Goal: Information Seeking & Learning: Find specific fact

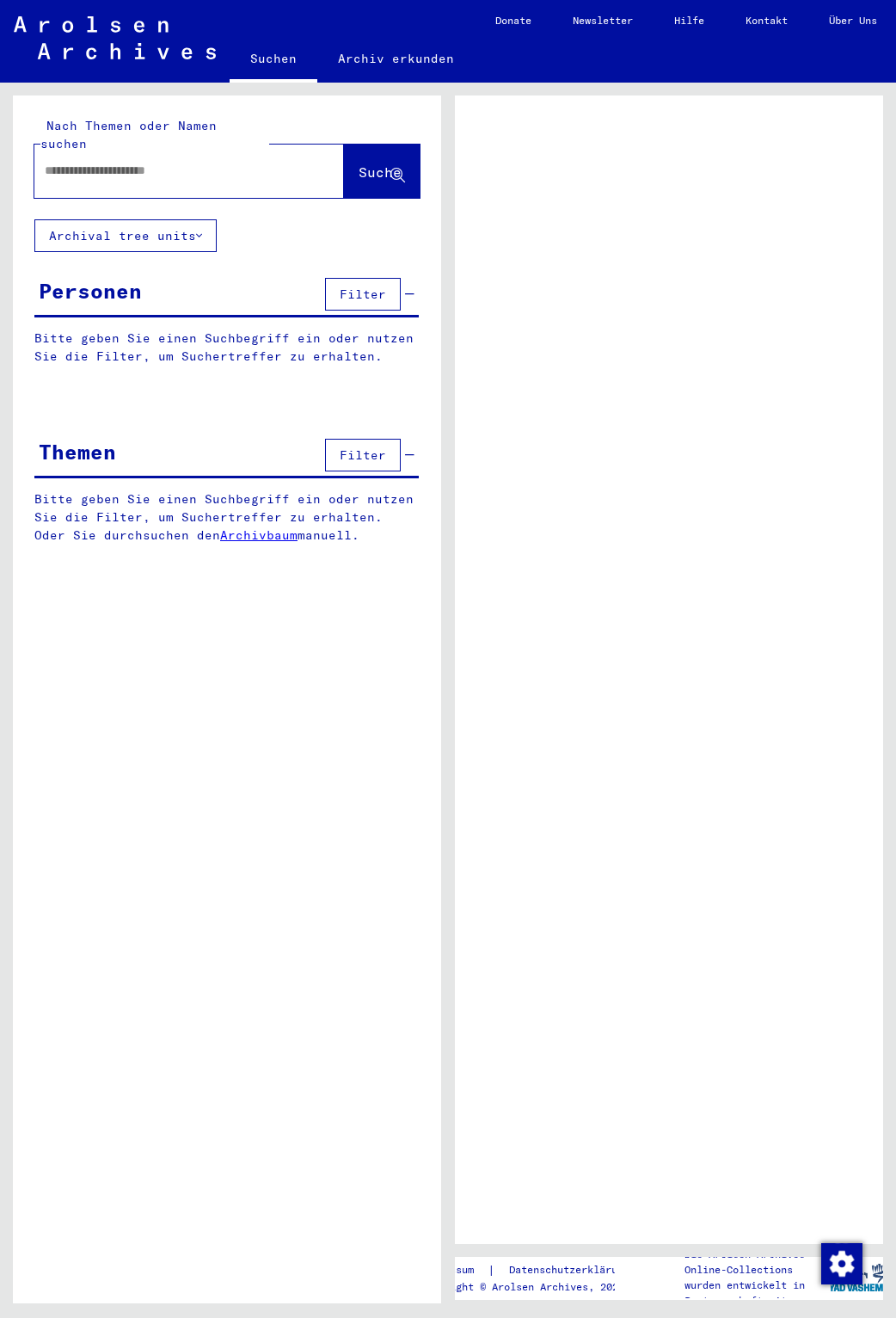
click at [120, 151] on div at bounding box center [168, 170] width 268 height 38
click at [125, 161] on input "text" at bounding box center [174, 170] width 258 height 18
type input "**********"
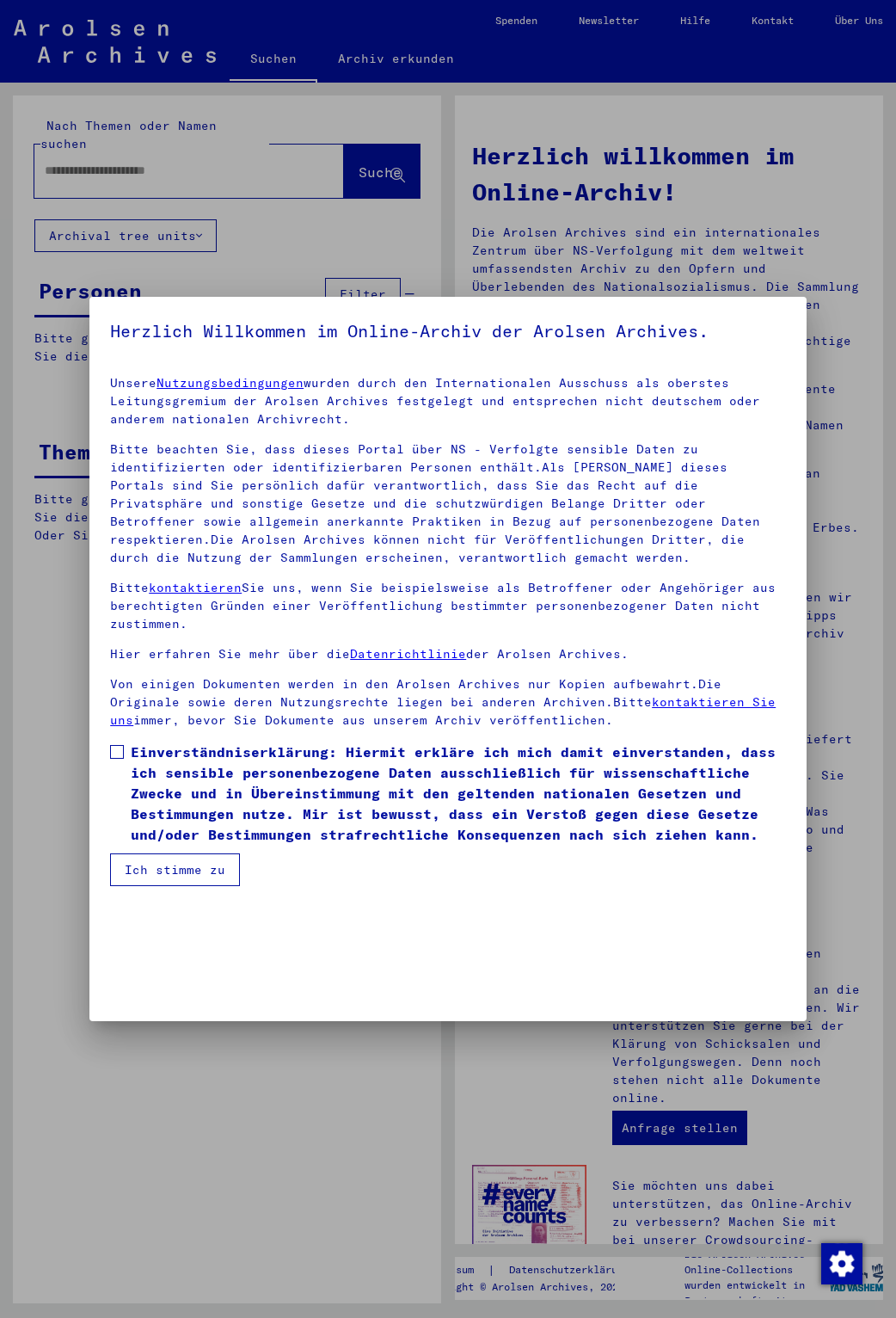
click at [119, 758] on span at bounding box center [117, 751] width 14 height 14
click at [158, 862] on button "Ich stimme zu" at bounding box center [175, 869] width 130 height 33
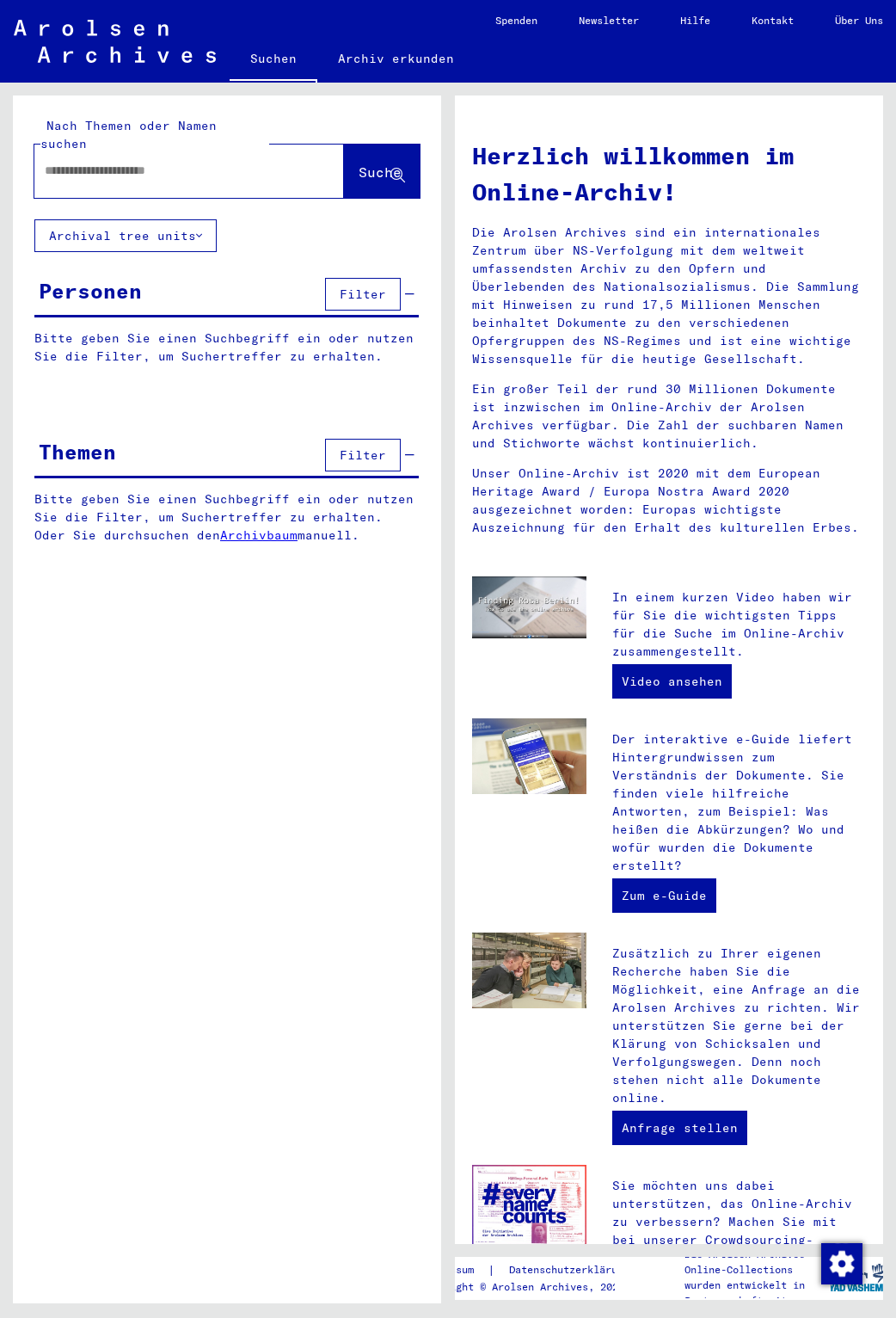
click at [179, 161] on input "text" at bounding box center [168, 170] width 247 height 18
type input "**********"
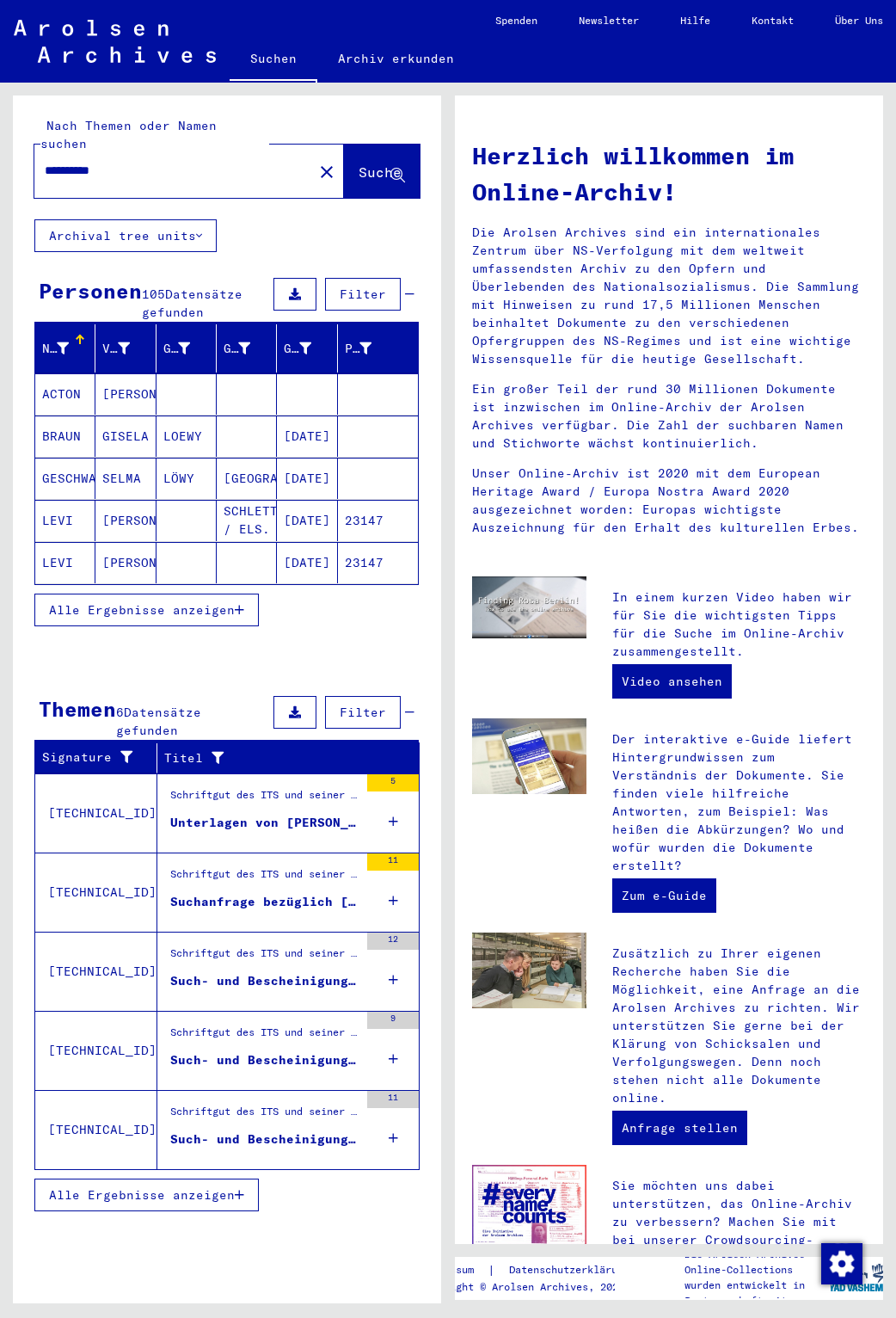
click at [110, 602] on span "Alle Ergebnisse anzeigen" at bounding box center [142, 610] width 186 height 16
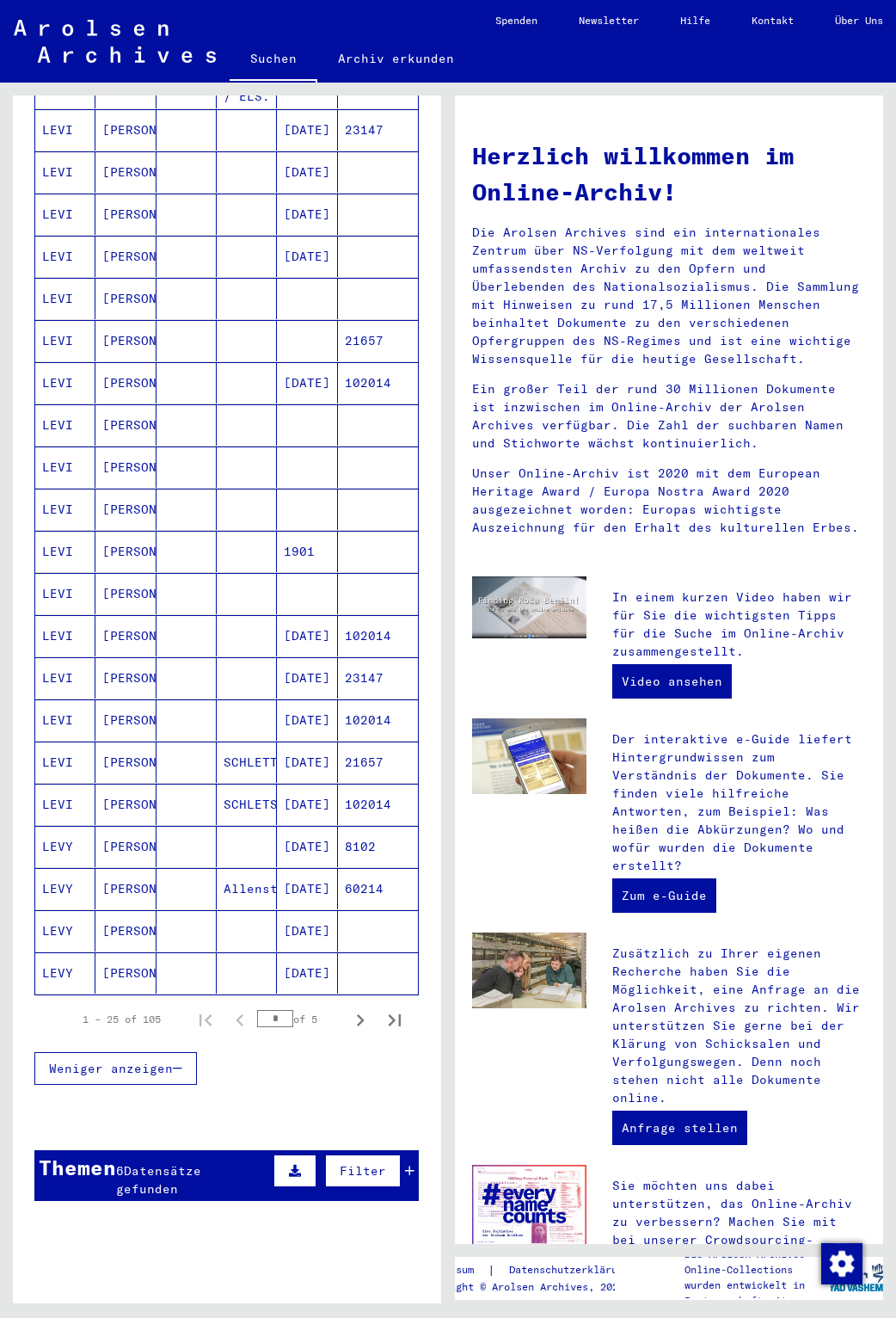
scroll to position [516, 0]
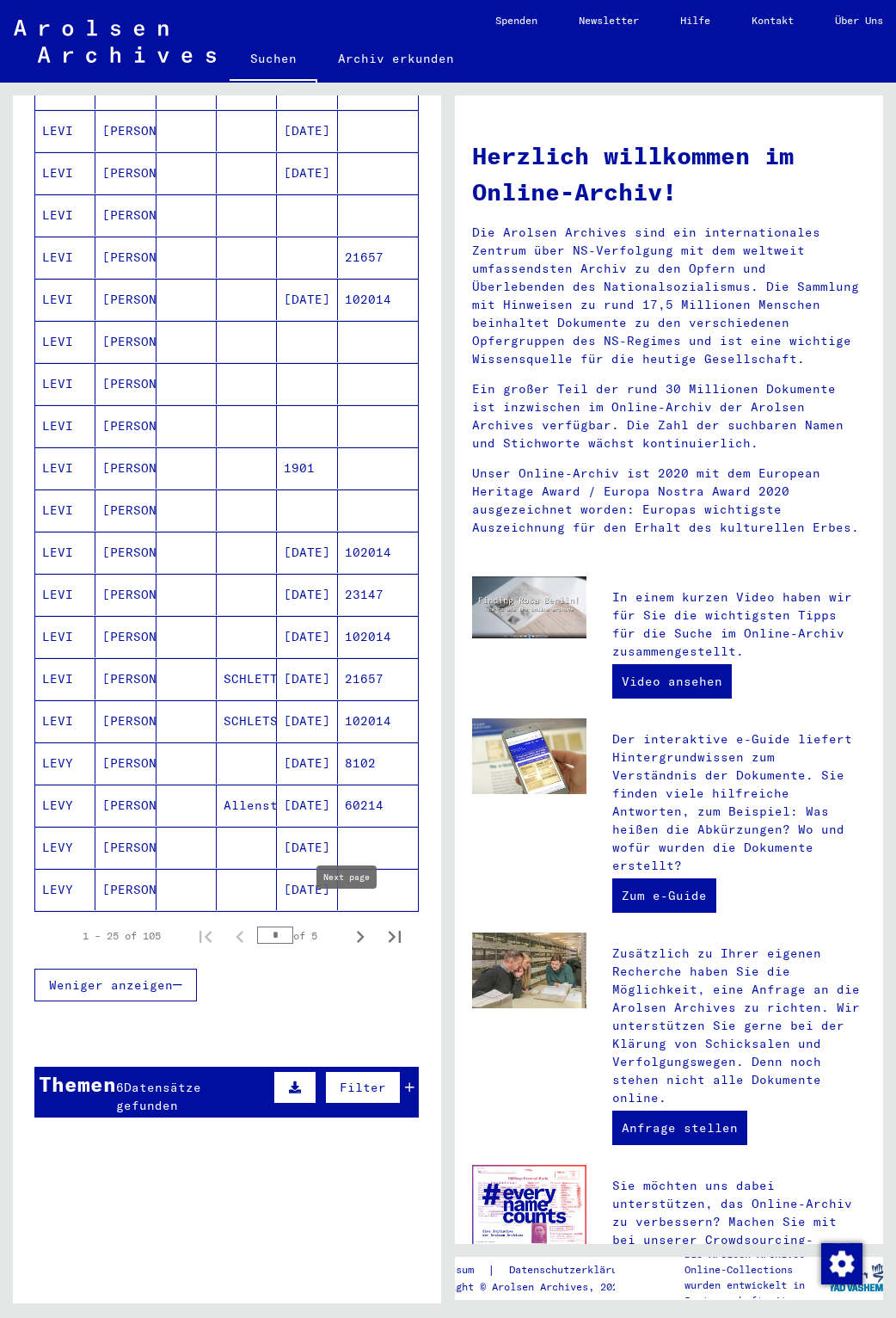
click at [354, 926] on icon "Next page" at bounding box center [360, 937] width 24 height 24
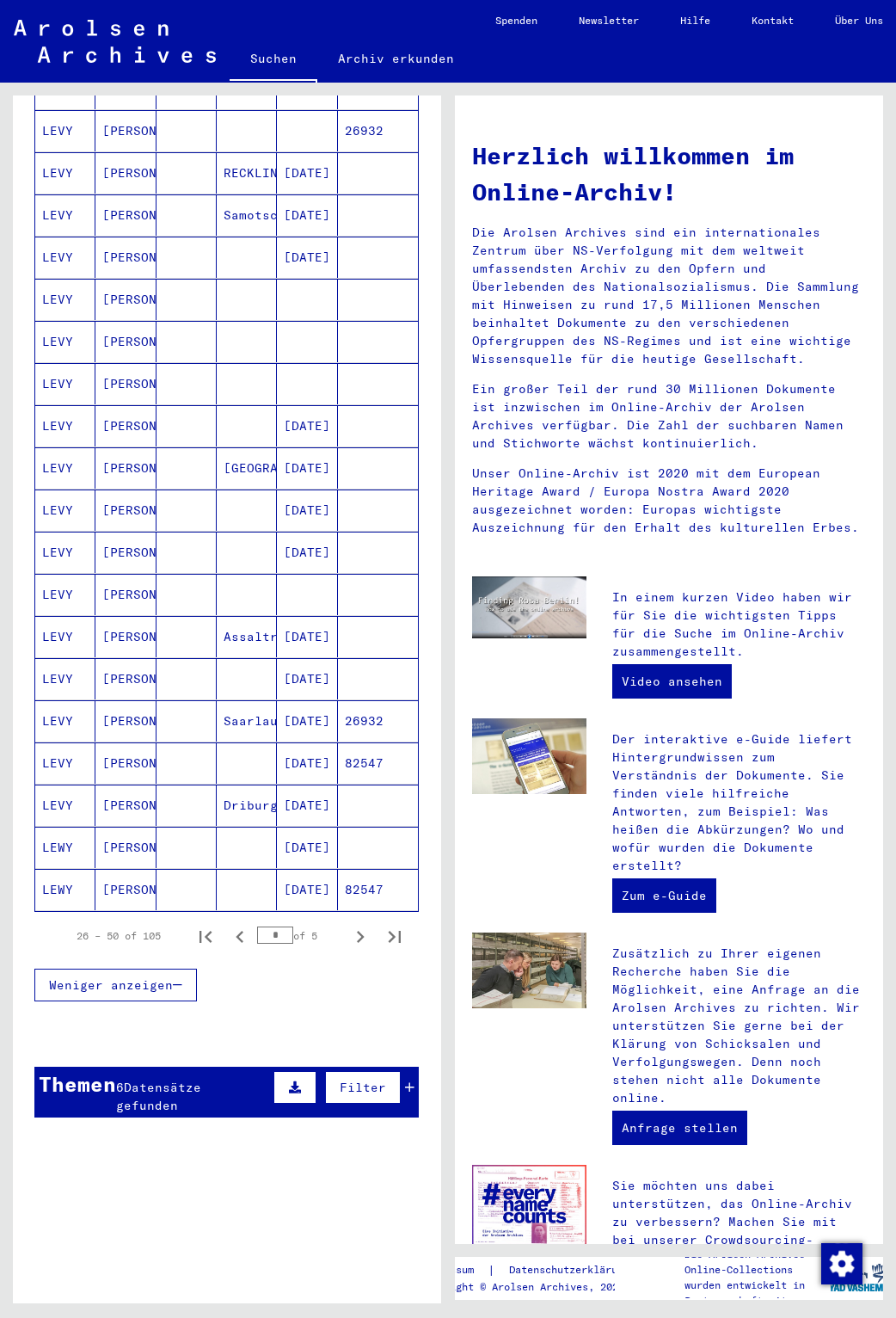
click at [357, 931] on icon "Next page" at bounding box center [360, 936] width 7 height 12
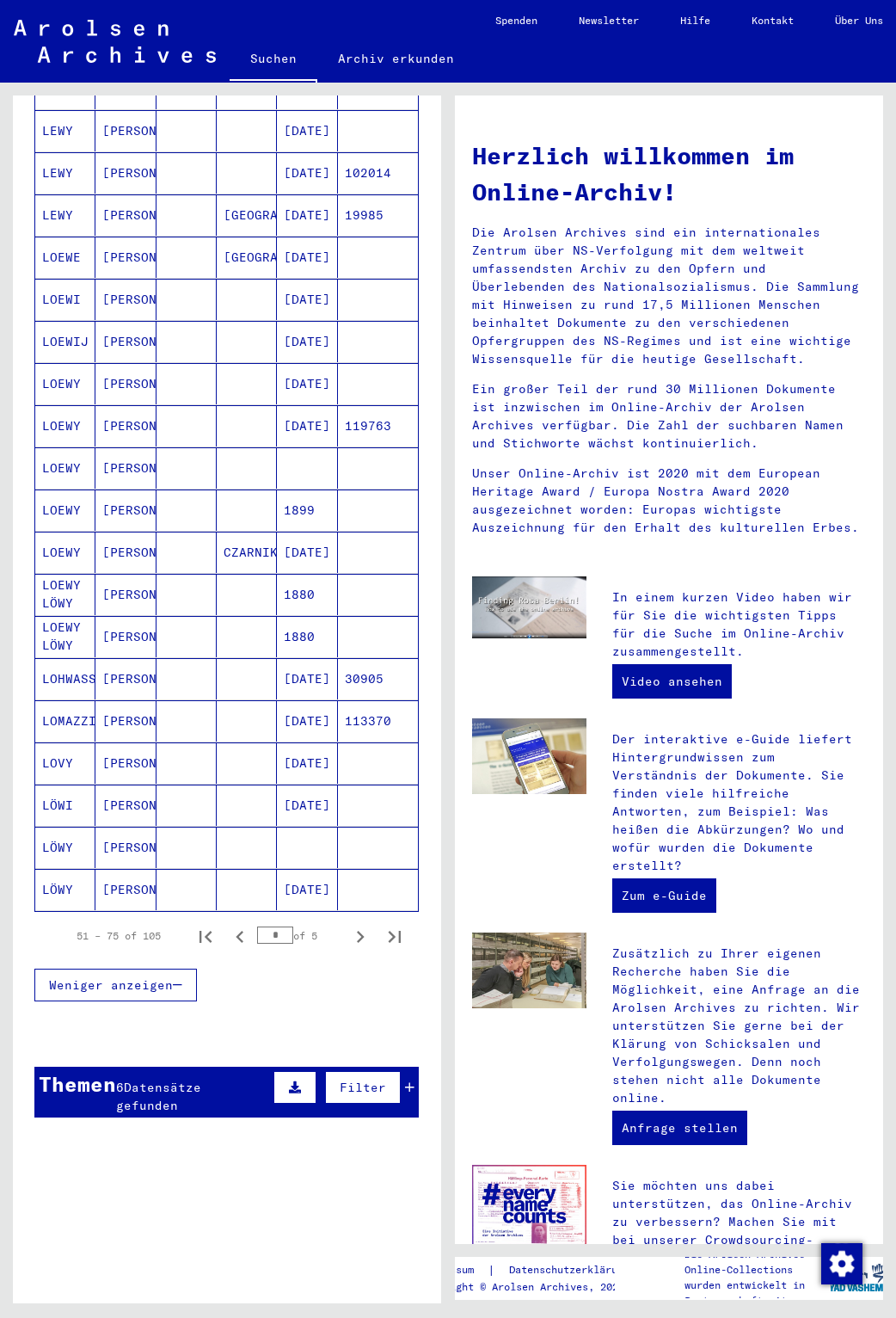
click at [77, 531] on mat-cell "LOEWY" at bounding box center [65, 552] width 60 height 41
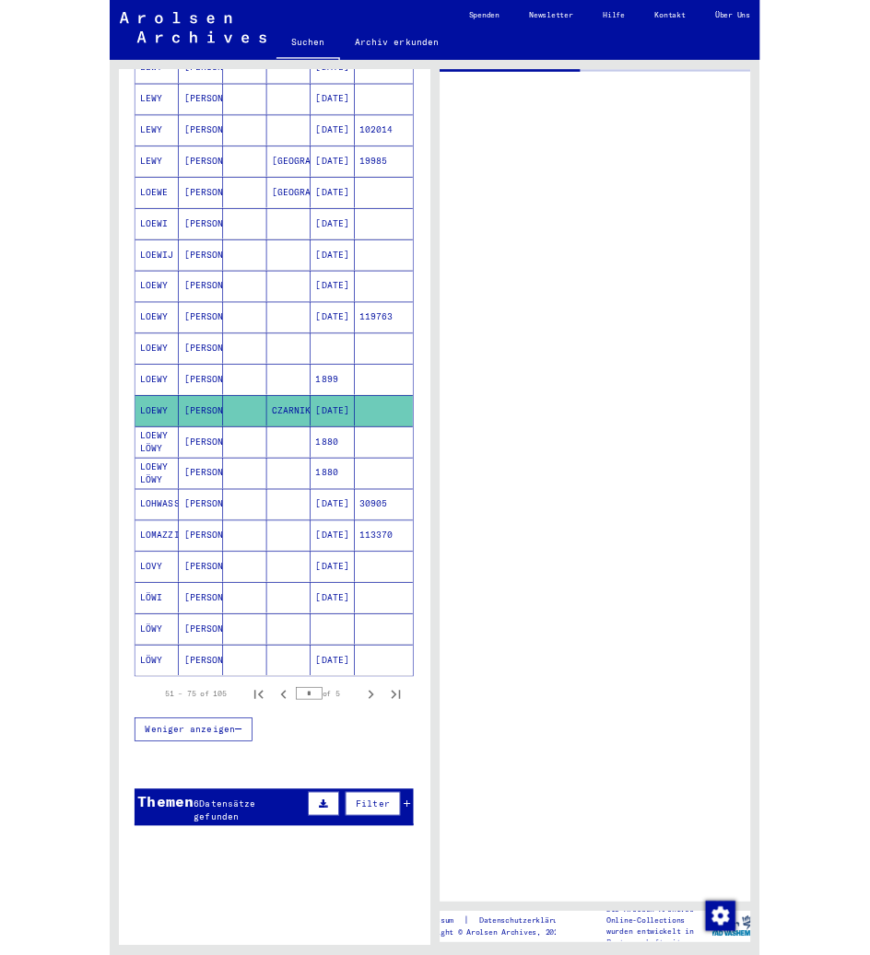
scroll to position [558, 0]
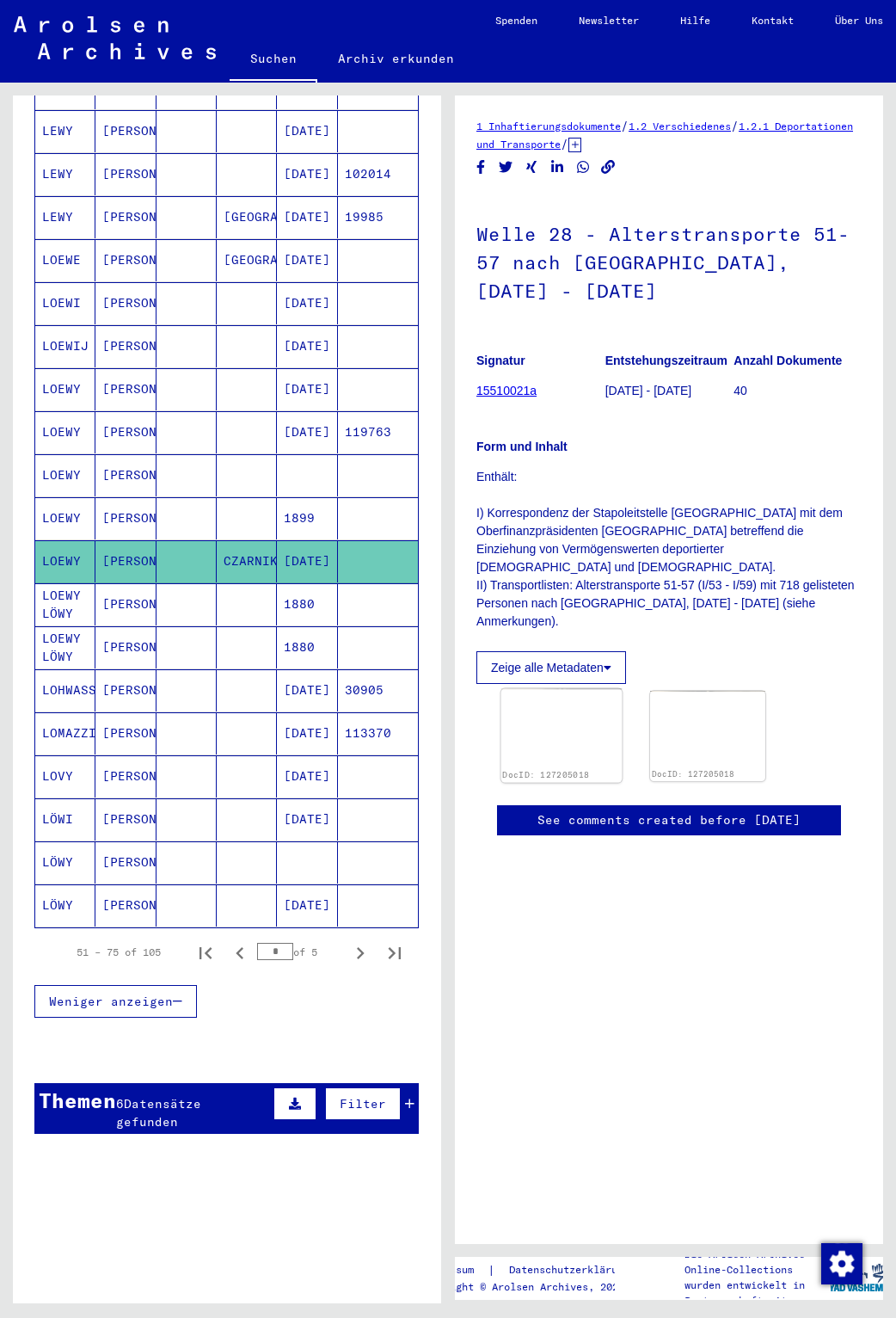
click at [587, 700] on img at bounding box center [562, 728] width 121 height 79
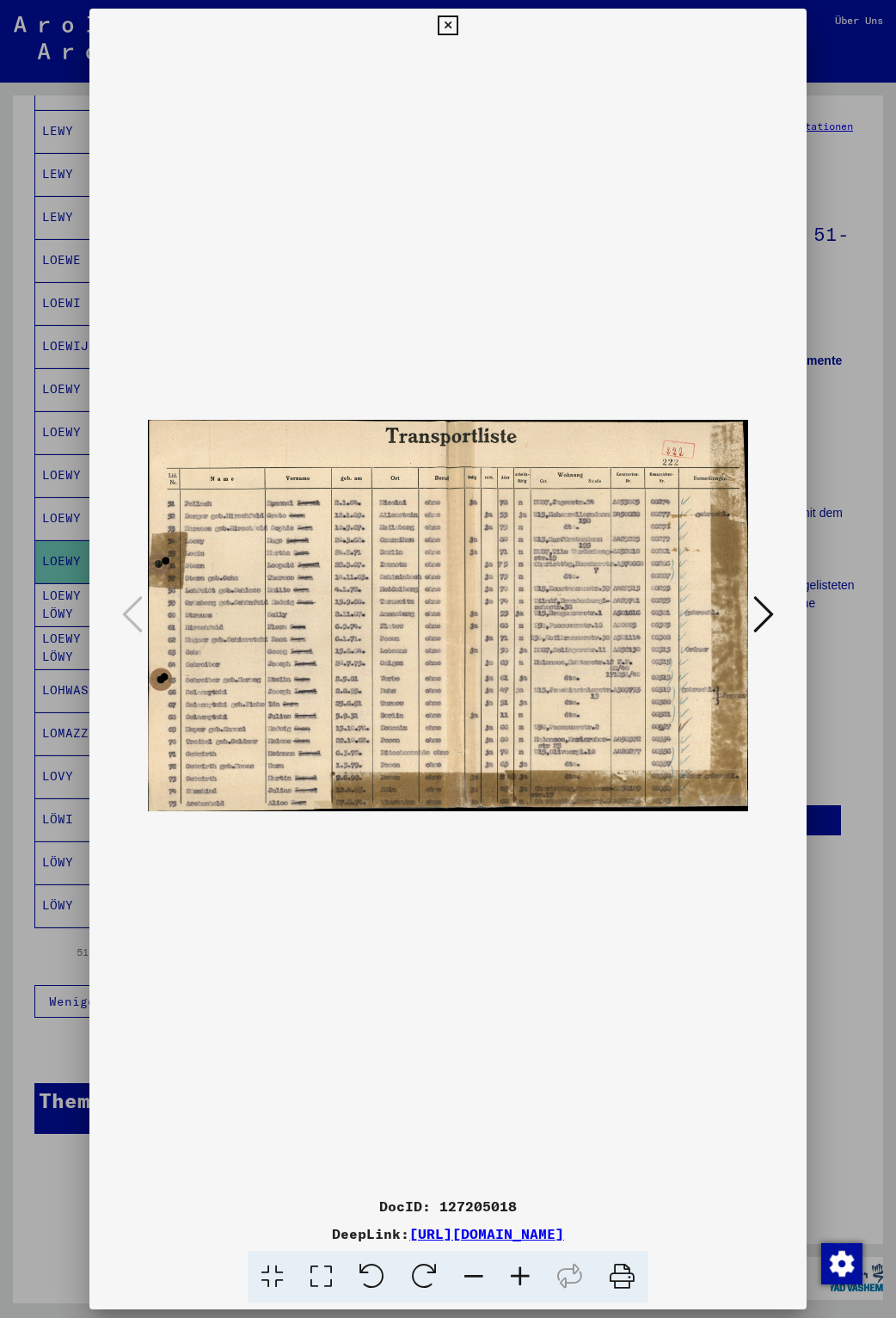
drag, startPoint x: 768, startPoint y: 1233, endPoint x: 225, endPoint y: 1227, distance: 543.0
click at [225, 1227] on div "DeepLink: [URL][DOMAIN_NAME]" at bounding box center [448, 1233] width 717 height 21
copy link "[URL][DOMAIN_NAME]"
click at [455, 27] on icon at bounding box center [447, 26] width 20 height 21
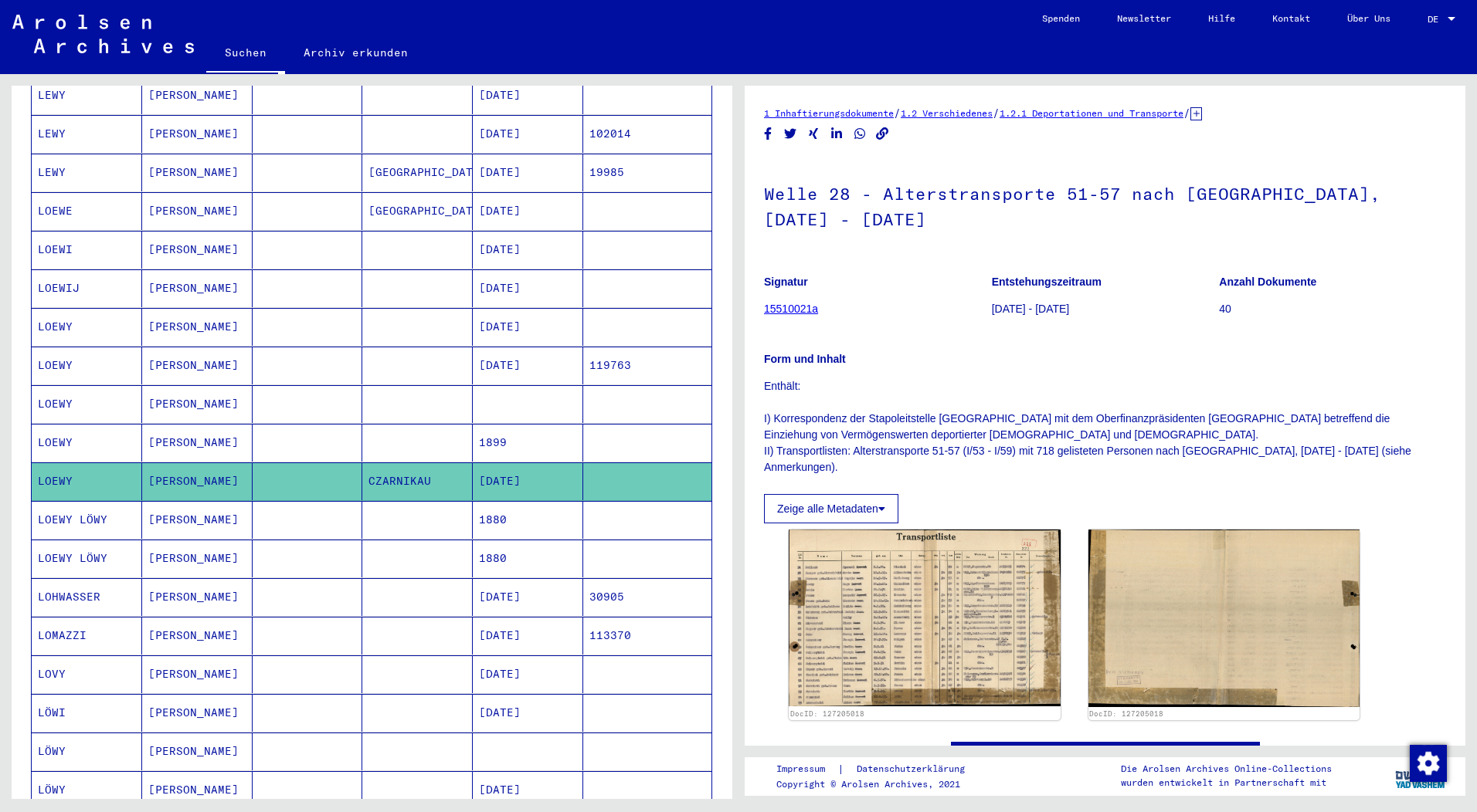
scroll to position [462, 0]
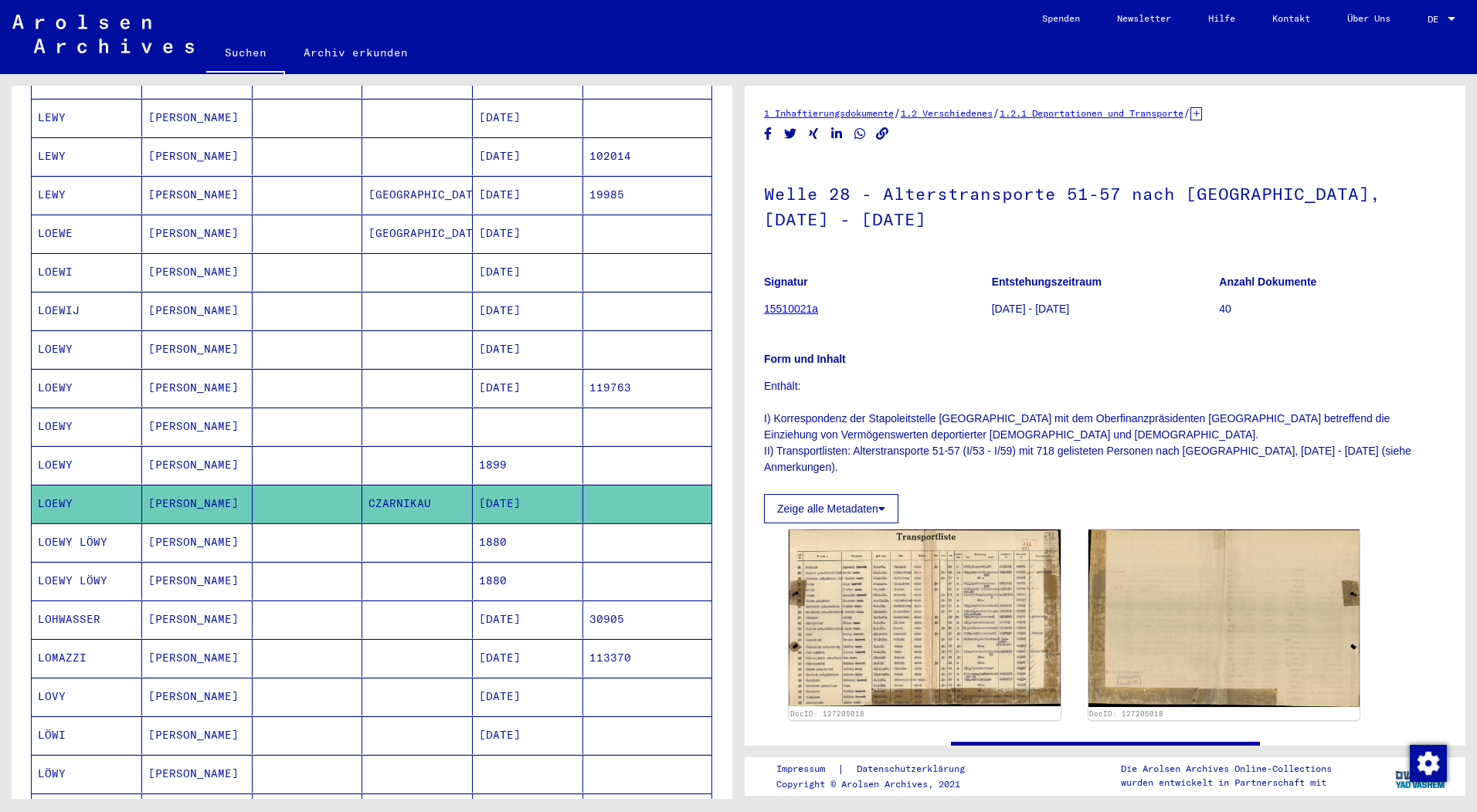
click at [514, 330] on mat-cell "[DATE]" at bounding box center [528, 349] width 111 height 38
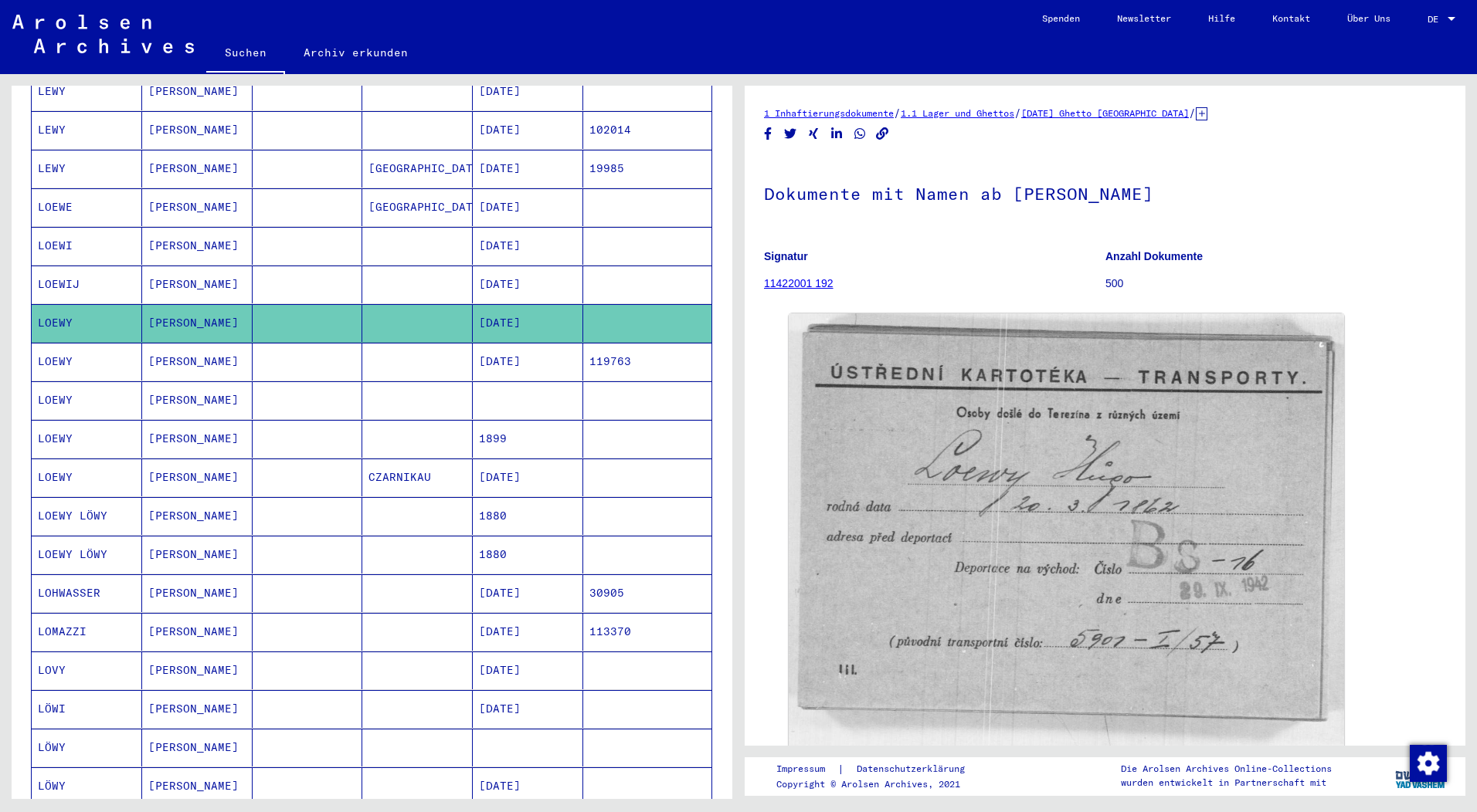
scroll to position [539, 0]
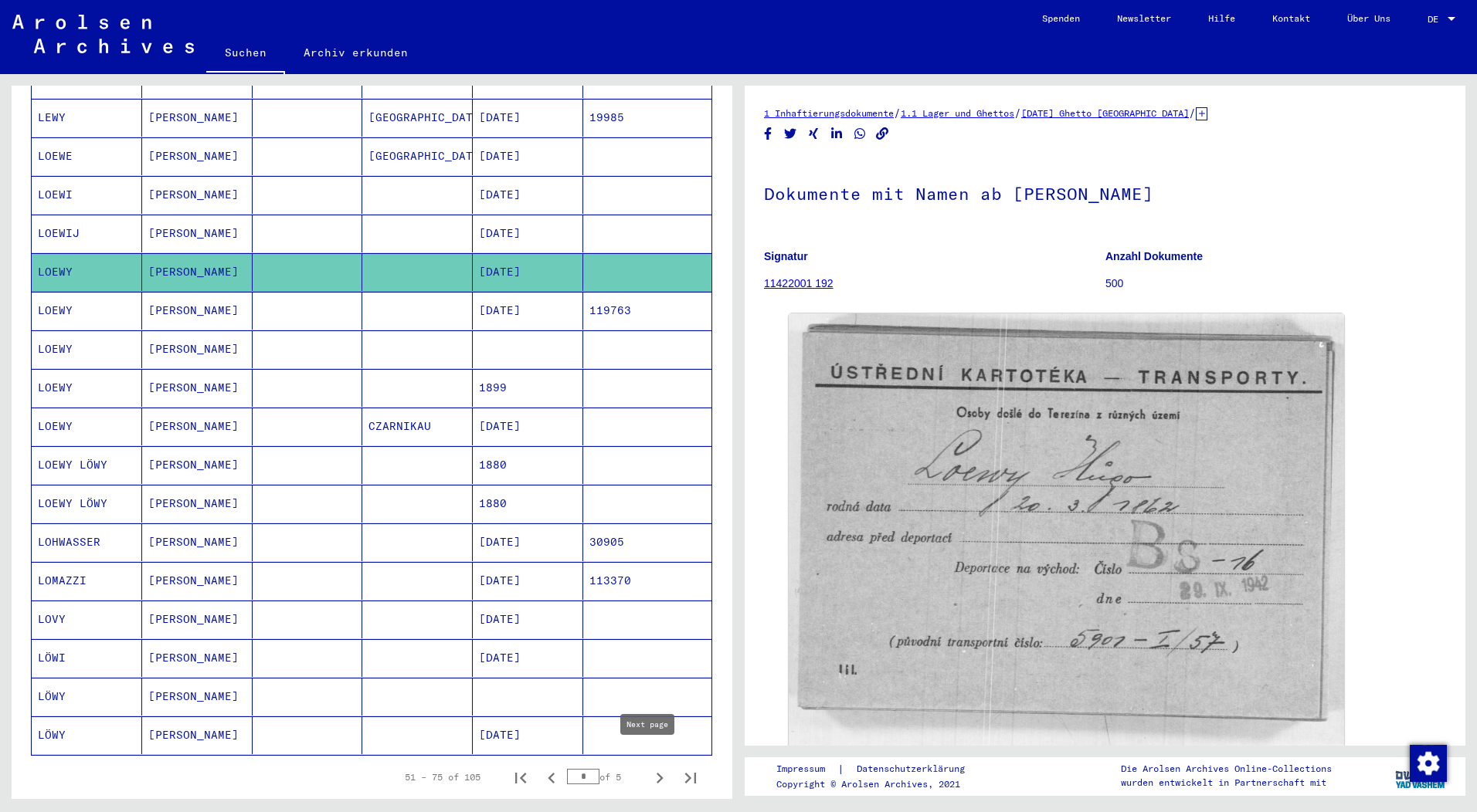
click at [656, 773] on icon "Next page" at bounding box center [660, 778] width 7 height 11
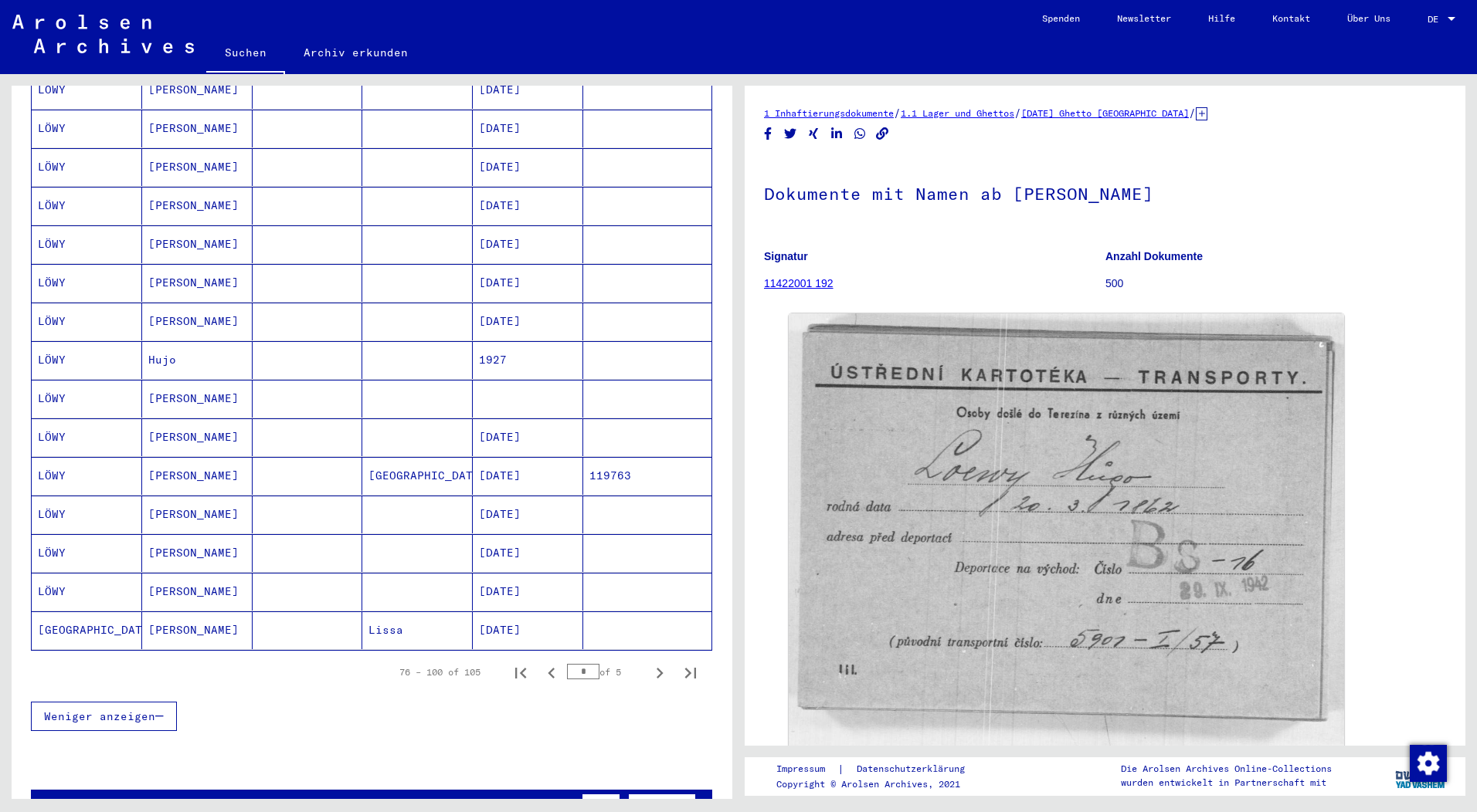
scroll to position [848, 0]
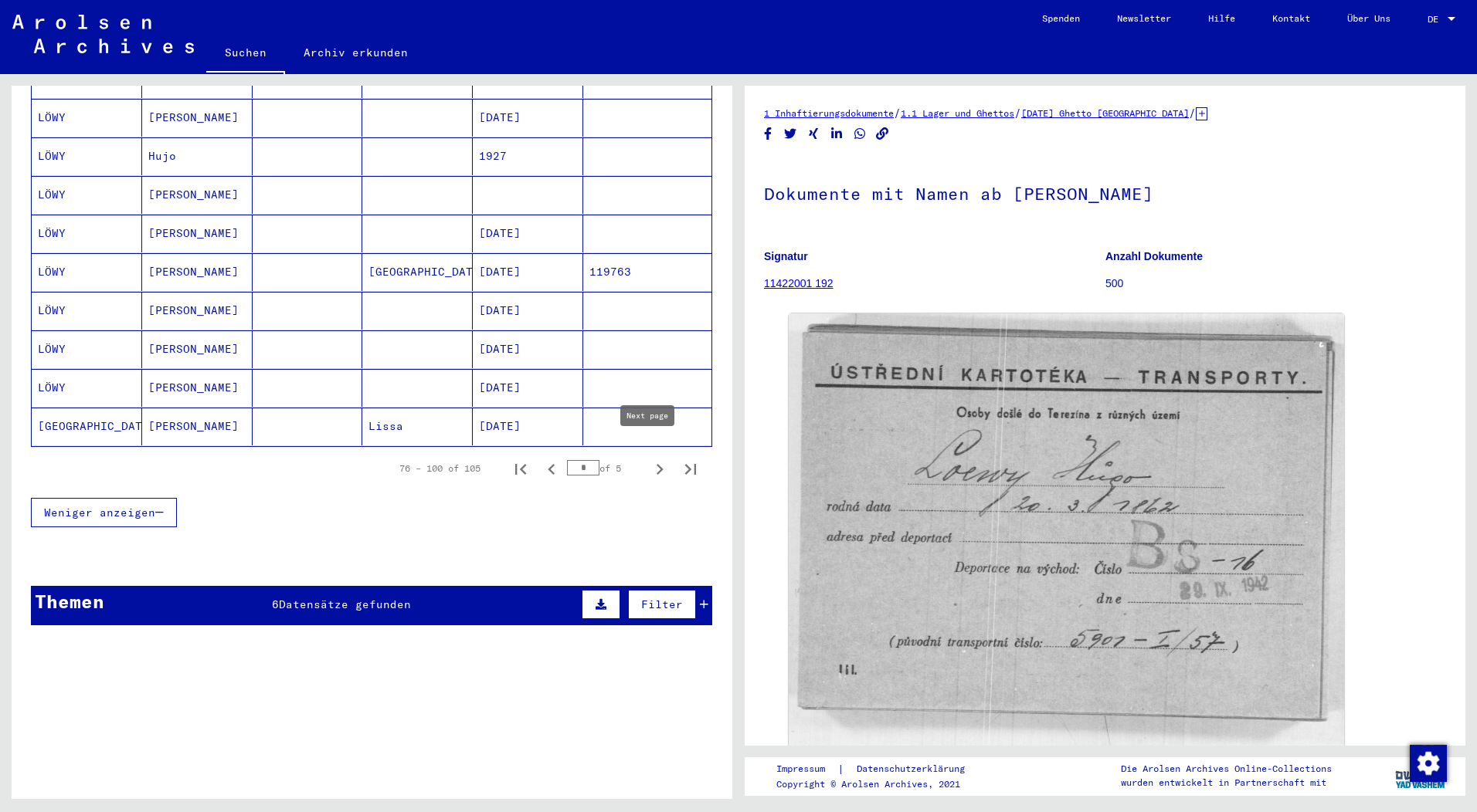
click at [649, 458] on icon "Next page" at bounding box center [660, 469] width 22 height 22
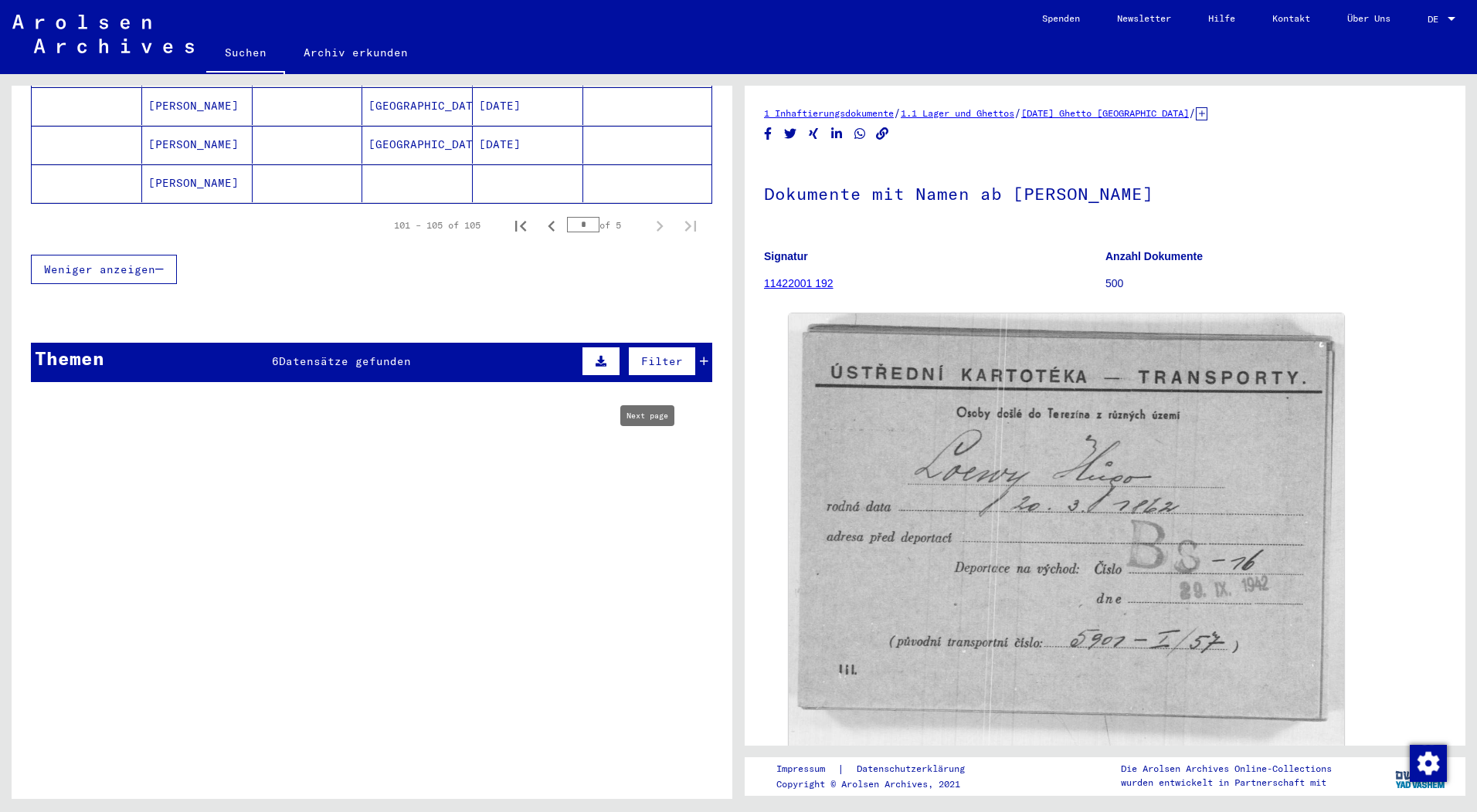
type input "*"
